Goal: Task Accomplishment & Management: Manage account settings

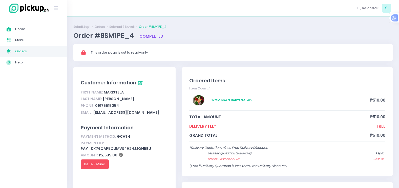
click at [29, 52] on span "Orders" at bounding box center [38, 51] width 46 height 7
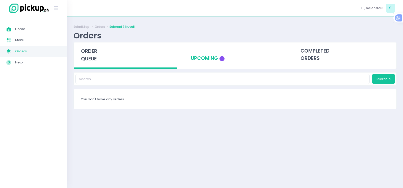
click at [211, 63] on div "upcoming 1" at bounding box center [234, 55] width 103 height 25
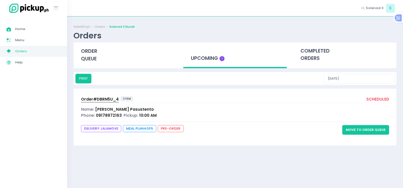
click at [356, 131] on button "Move to Order Queue" at bounding box center [365, 130] width 47 height 10
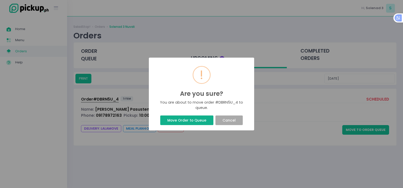
click at [191, 120] on button "Move Order to Queue" at bounding box center [186, 121] width 53 height 10
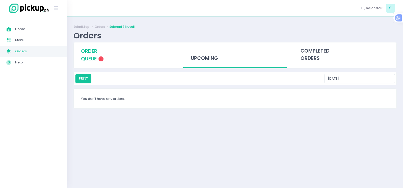
click at [86, 57] on span "order queue" at bounding box center [89, 55] width 16 height 14
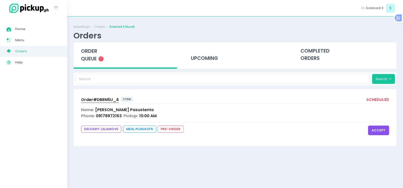
click at [375, 130] on button "accept" at bounding box center [378, 131] width 21 height 10
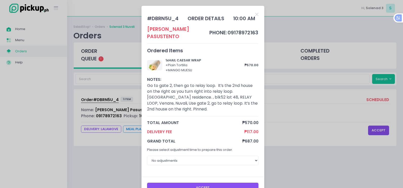
click at [196, 183] on button "Accept" at bounding box center [202, 188] width 111 height 10
